Goal: Task Accomplishment & Management: Manage account settings

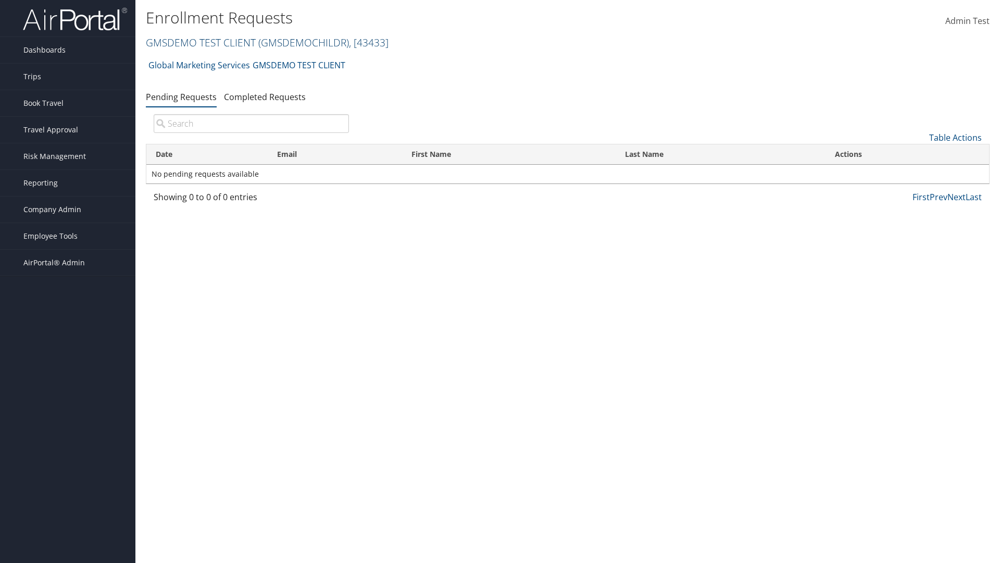
click at [200, 42] on link "GMSDEMO TEST CLIENT ( GMSDEMOCHILDR ) , [ 43433 ]" at bounding box center [267, 42] width 243 height 14
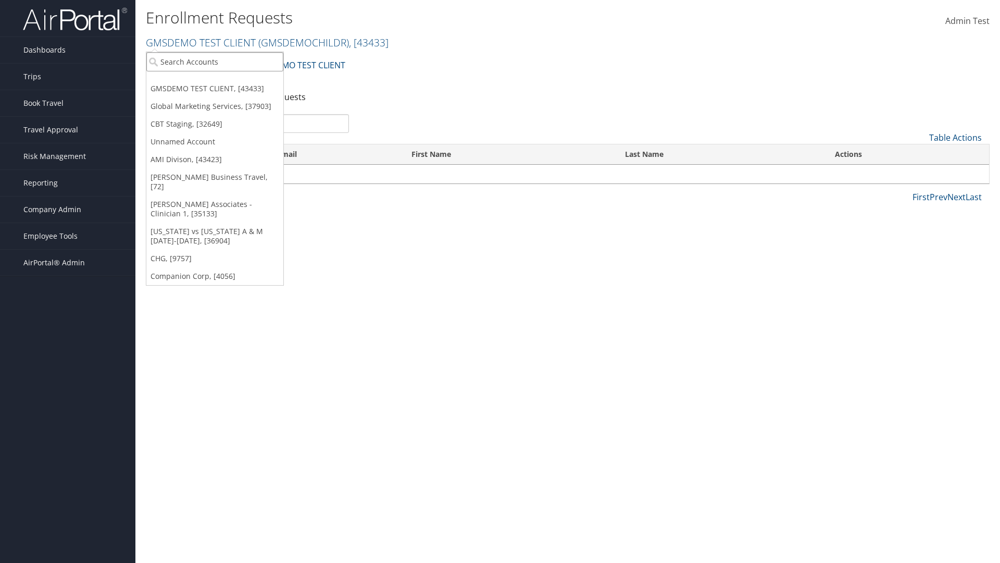
click at [215, 61] on input "search" at bounding box center [214, 61] width 137 height 19
type input "GMSDEMO Test"
click at [243, 81] on div "GMSDEMO TEST CLIENT (GMSDEMOCHILDR), [43433]" at bounding box center [244, 80] width 206 height 9
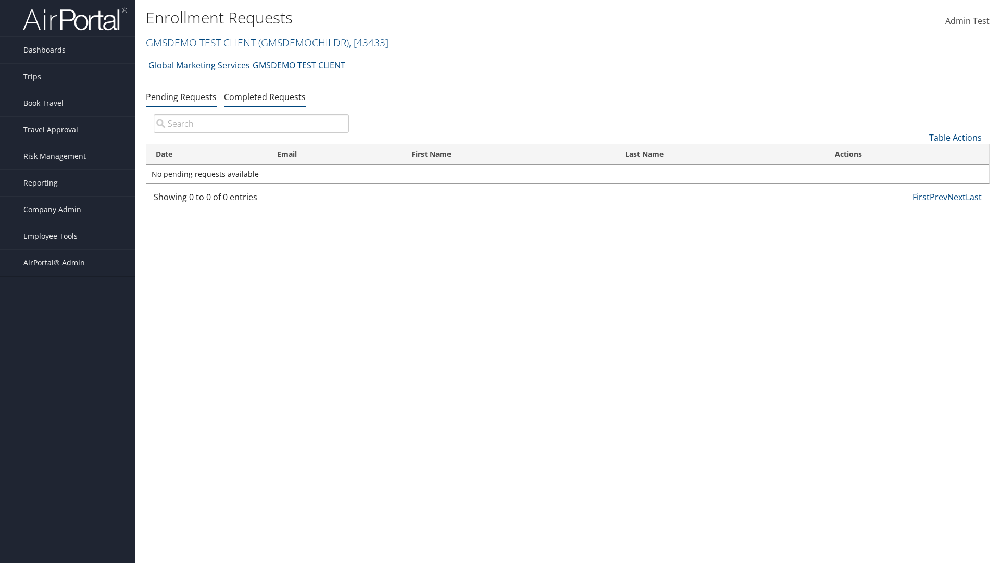
click at [265, 96] on link "Completed Requests" at bounding box center [265, 96] width 82 height 11
